Goal: Check status: Check status

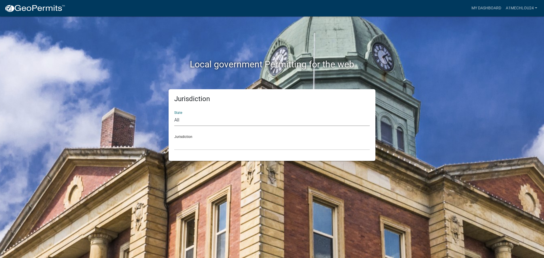
click at [181, 122] on select "All [US_STATE] [US_STATE] [US_STATE] [US_STATE] [US_STATE] [US_STATE] [US_STATE…" at bounding box center [271, 120] width 195 height 12
select select "[US_STATE]"
click at [174, 114] on select "All [US_STATE] [US_STATE] [US_STATE] [US_STATE] [US_STATE] [US_STATE] [US_STATE…" at bounding box center [271, 120] width 195 height 12
click at [182, 148] on select "City of [GEOGRAPHIC_DATA], [US_STATE] City of [GEOGRAPHIC_DATA], [US_STATE] Cit…" at bounding box center [271, 144] width 195 height 12
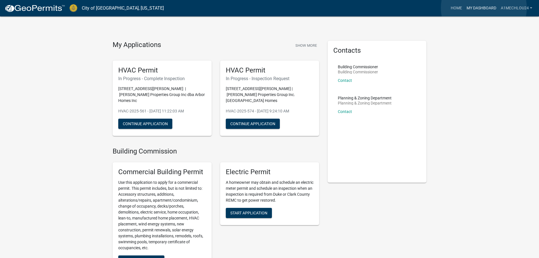
click at [484, 8] on link "My Dashboard" at bounding box center [482, 8] width 34 height 11
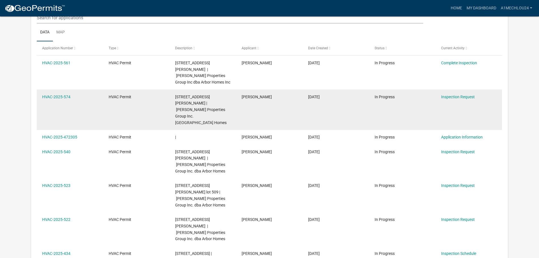
scroll to position [75, 0]
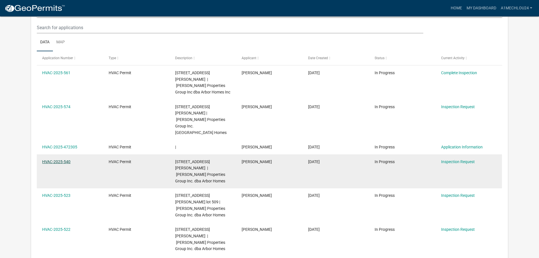
click at [54, 159] on link "HVAC-2025-540" at bounding box center [56, 161] width 28 height 5
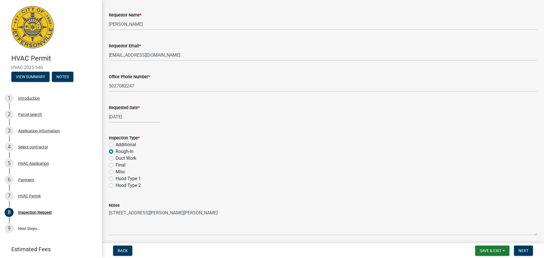
scroll to position [80, 0]
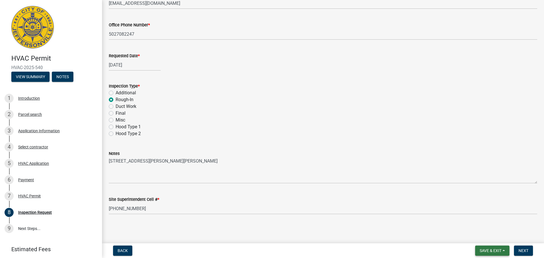
click at [489, 247] on button "Save & Exit" at bounding box center [492, 250] width 34 height 10
click at [482, 229] on button "Save & Exit" at bounding box center [486, 236] width 45 height 14
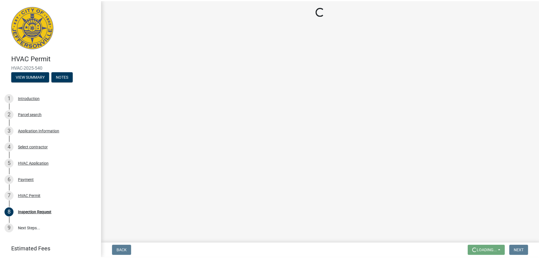
scroll to position [0, 0]
